Goal: Information Seeking & Learning: Find specific fact

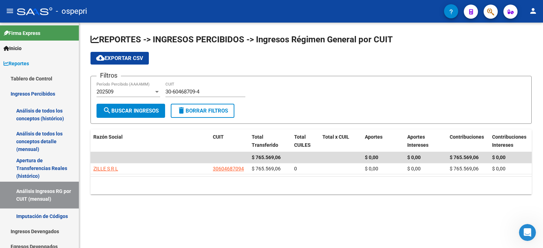
drag, startPoint x: 468, startPoint y: 91, endPoint x: 341, endPoint y: 95, distance: 127.0
click at [468, 91] on div "Filtros 202509 Período Percibido (AAAAMM) 30-60468709-4 CUIT" at bounding box center [310, 93] width 429 height 22
click at [180, 92] on input "30-60468709-4" at bounding box center [205, 92] width 80 height 6
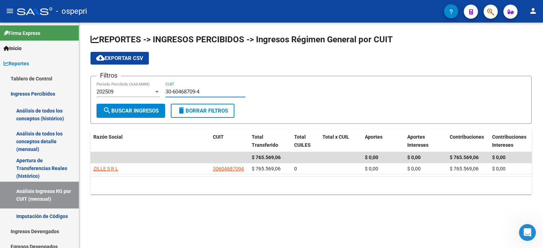
paste input "71067212-8"
type input "30-71067212-8"
click at [143, 106] on button "search Buscar Ingresos" at bounding box center [130, 111] width 69 height 14
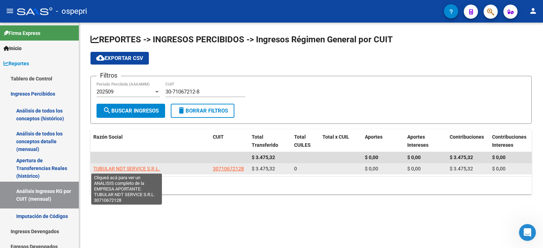
click at [134, 168] on span "TUBULAR NDT SERVICE S.R.L." at bounding box center [126, 169] width 67 height 6
type textarea "30710672128"
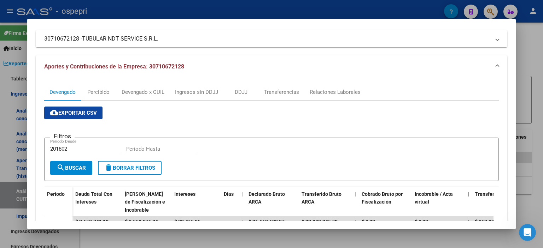
scroll to position [141, 0]
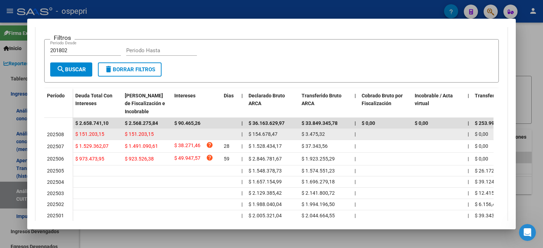
click at [366, 135] on datatable-body-cell at bounding box center [385, 134] width 53 height 11
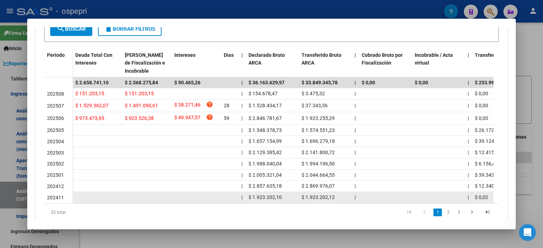
scroll to position [205, 0]
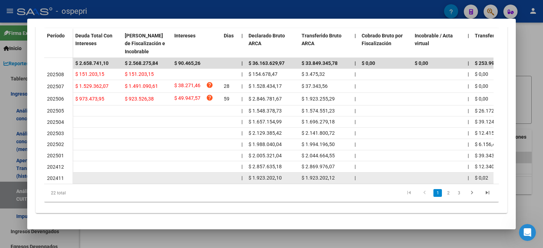
drag, startPoint x: 271, startPoint y: 184, endPoint x: 324, endPoint y: 176, distance: 53.2
click at [324, 176] on div "Período Deuda Total Con Intereses Deuda Bruta Neto de Fiscalización e Incobrabl…" at bounding box center [271, 115] width 455 height 174
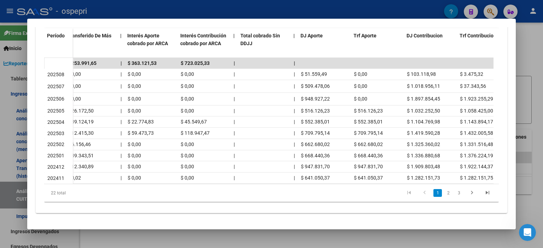
scroll to position [0, 424]
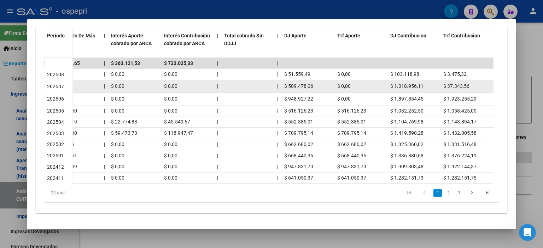
click at [324, 82] on div "$ 509.478,06" at bounding box center [307, 86] width 47 height 8
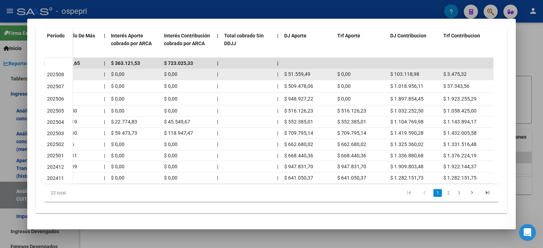
drag, startPoint x: 310, startPoint y: 70, endPoint x: 280, endPoint y: 70, distance: 29.7
click at [280, 70] on div "$ 151.203,15 $ 151.203,15 | $ 154.678,47 $ 3.475,32 | | $ 0,00 | $ 0,00 $ 0,00 …" at bounding box center [71, 74] width 845 height 11
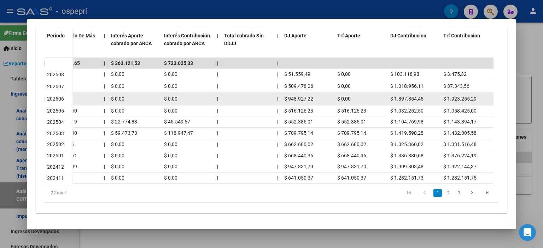
copy div "$ 51.559,49"
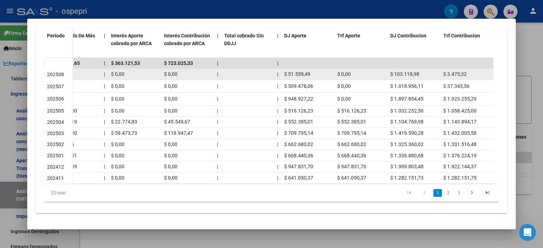
click at [307, 71] on span "$ 51.559,49" at bounding box center [297, 74] width 26 height 6
click at [318, 70] on div "$ 51.559,49" at bounding box center [307, 74] width 47 height 8
click at [344, 71] on span "$ 0,00" at bounding box center [343, 74] width 13 height 6
drag, startPoint x: 307, startPoint y: 69, endPoint x: 274, endPoint y: 69, distance: 33.2
click at [274, 69] on div "$ 151.203,15 $ 151.203,15 | $ 154.678,47 $ 3.475,32 | | $ 0,00 | $ 0,00 $ 0,00 …" at bounding box center [71, 74] width 845 height 11
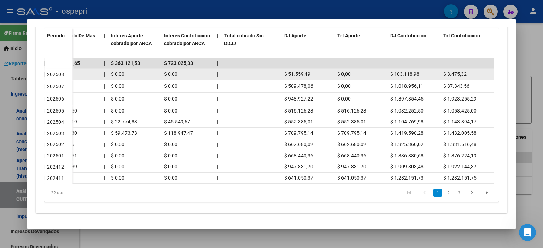
click at [308, 71] on span "$ 51.559,49" at bounding box center [297, 74] width 26 height 6
drag, startPoint x: 309, startPoint y: 71, endPoint x: 285, endPoint y: 69, distance: 23.7
click at [285, 71] on span "$ 51.559,49" at bounding box center [297, 74] width 26 height 6
copy span "$ 51.559,49"
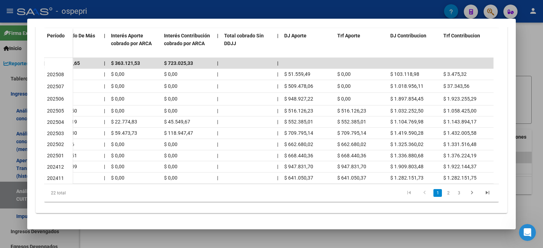
click at [520, 75] on div at bounding box center [271, 124] width 543 height 248
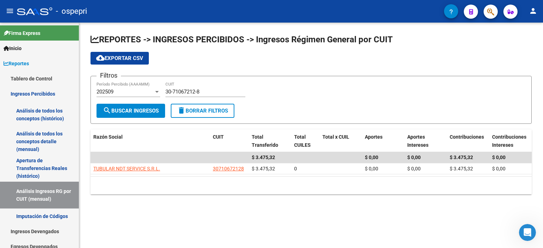
click at [318, 96] on div "Filtros 202509 Período Percibido (AAAAMM) 30-71067212-8 CUIT" at bounding box center [310, 93] width 429 height 22
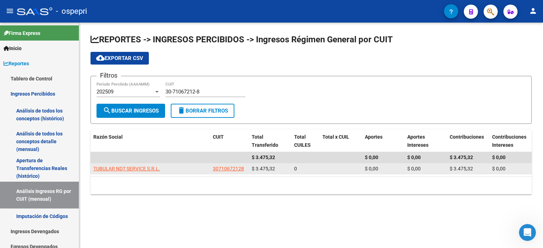
click at [462, 165] on div "$ 3.475,32" at bounding box center [468, 169] width 37 height 8
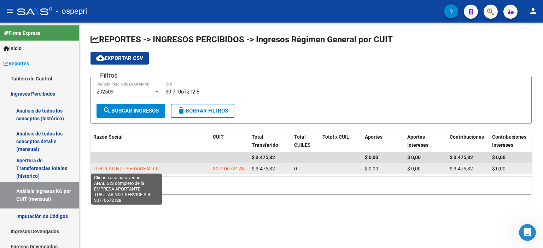
click at [112, 166] on span "TUBULAR NDT SERVICE S.R.L." at bounding box center [126, 169] width 67 height 6
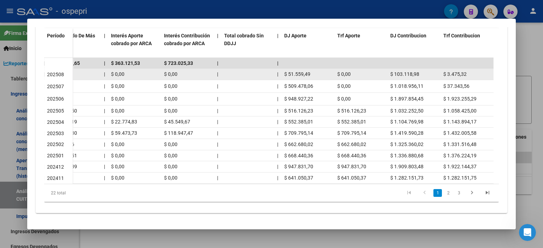
drag, startPoint x: 418, startPoint y: 67, endPoint x: 393, endPoint y: 70, distance: 25.3
click at [393, 71] on span "$ 103.118,98" at bounding box center [404, 74] width 29 height 6
copy span "103.118,98"
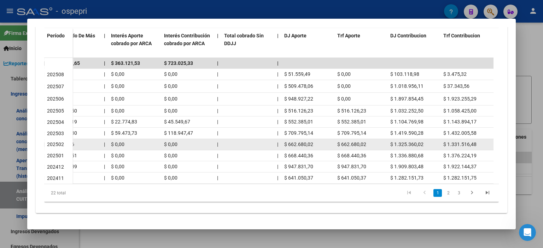
click at [357, 142] on span "$ 662.680,02" at bounding box center [351, 145] width 29 height 6
